Goal: Browse casually

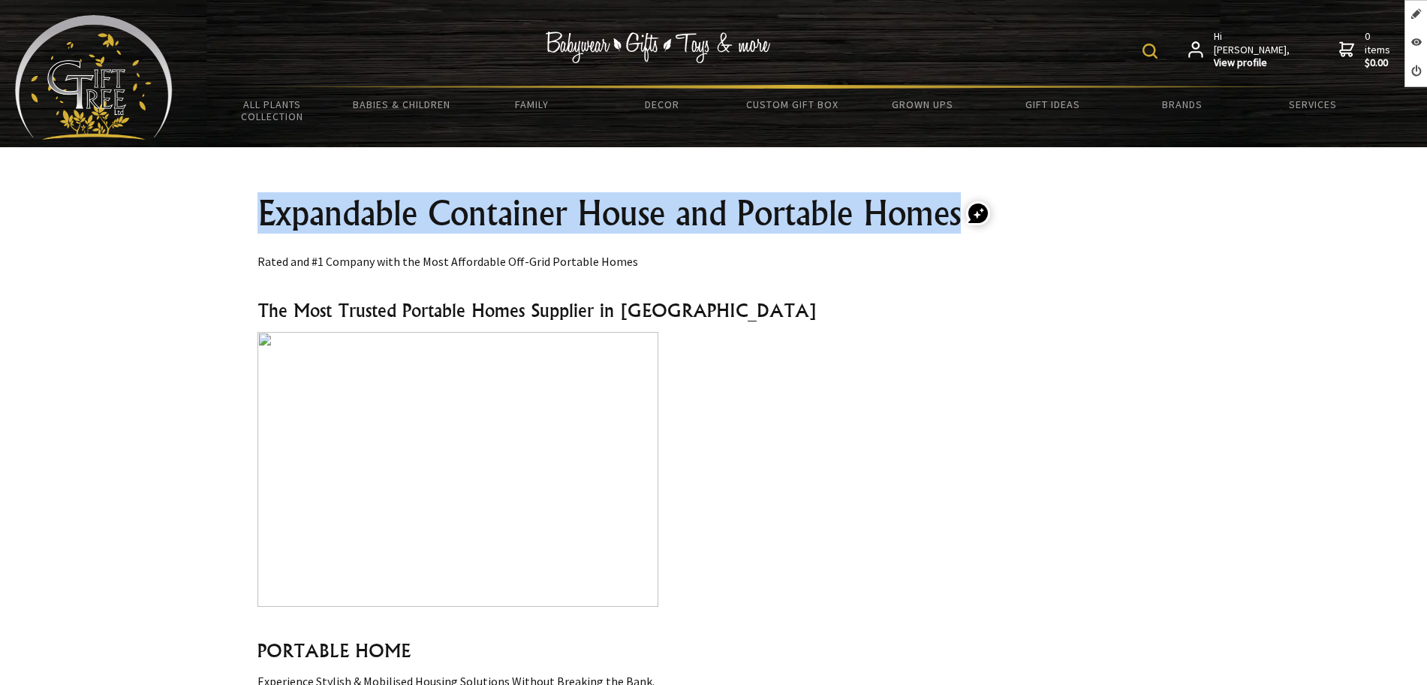
drag, startPoint x: 260, startPoint y: 207, endPoint x: 966, endPoint y: 188, distance: 706.1
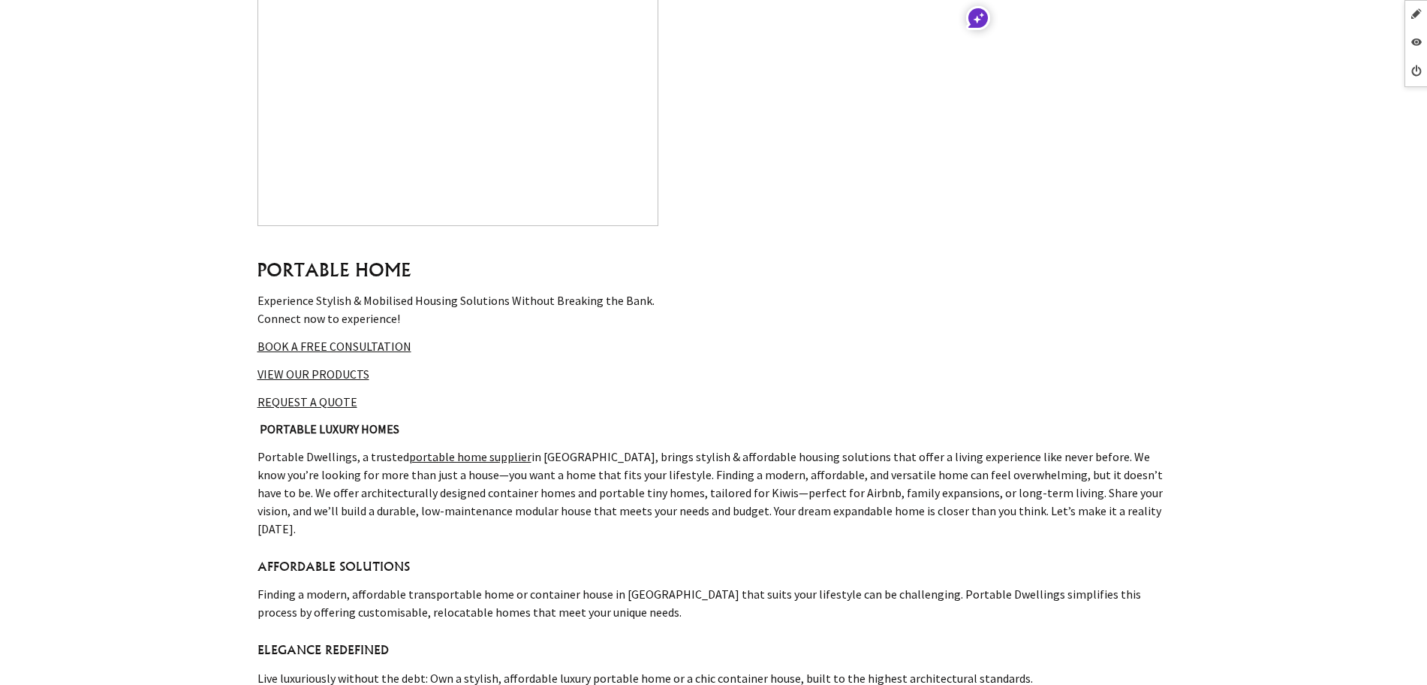
scroll to position [469, 0]
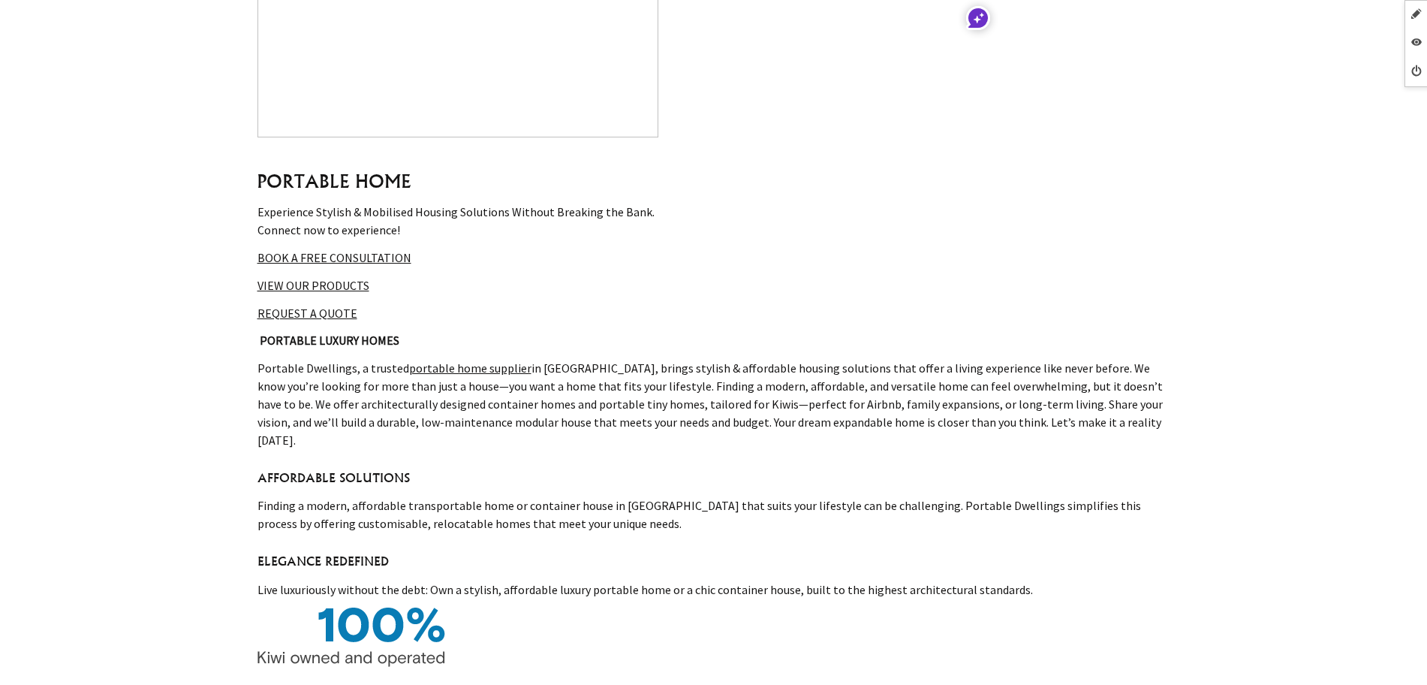
copy h1 "Expandable Container House and Portable Homes"
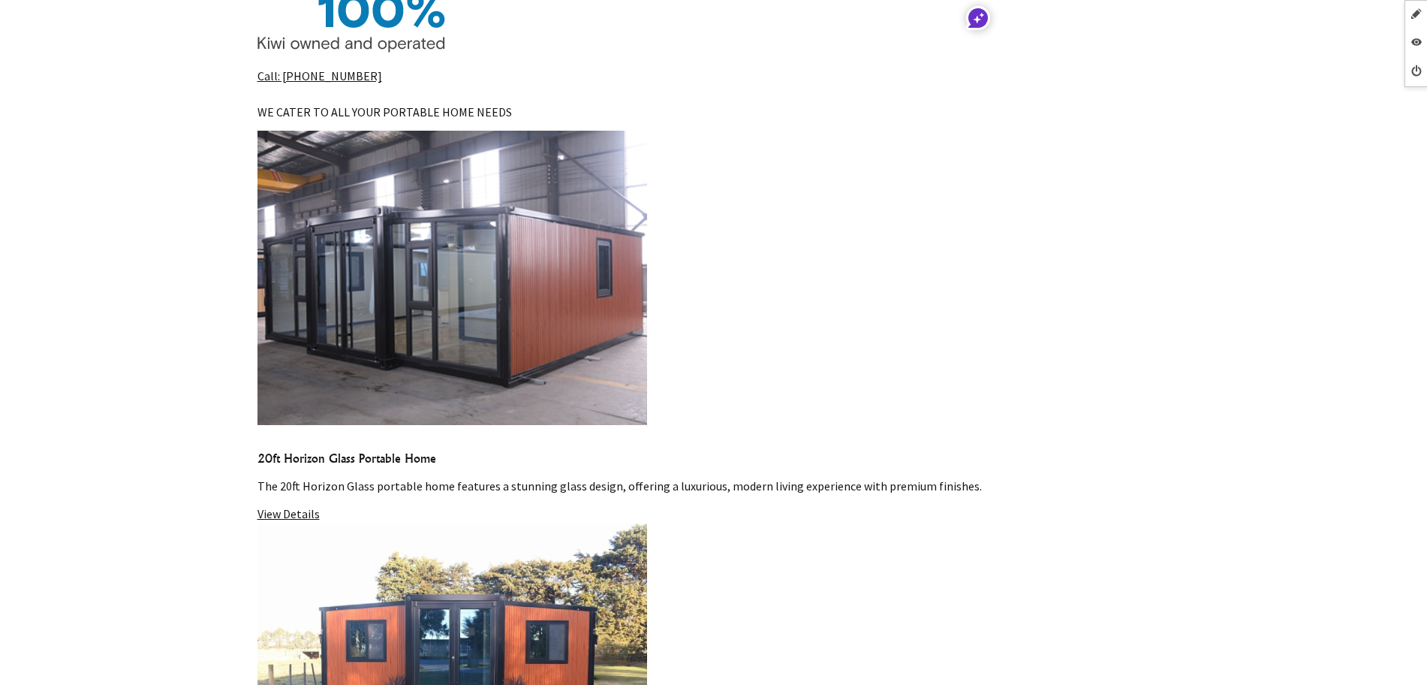
scroll to position [845, 0]
